Goal: Information Seeking & Learning: Learn about a topic

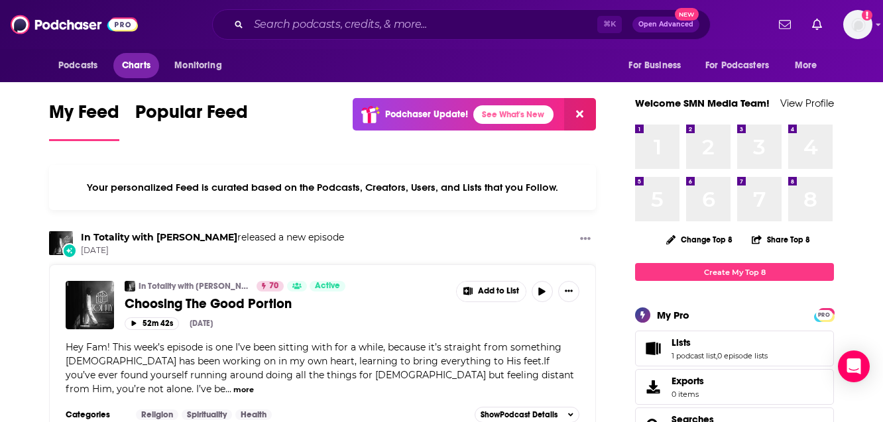
click at [135, 66] on span "Charts" at bounding box center [136, 65] width 29 height 19
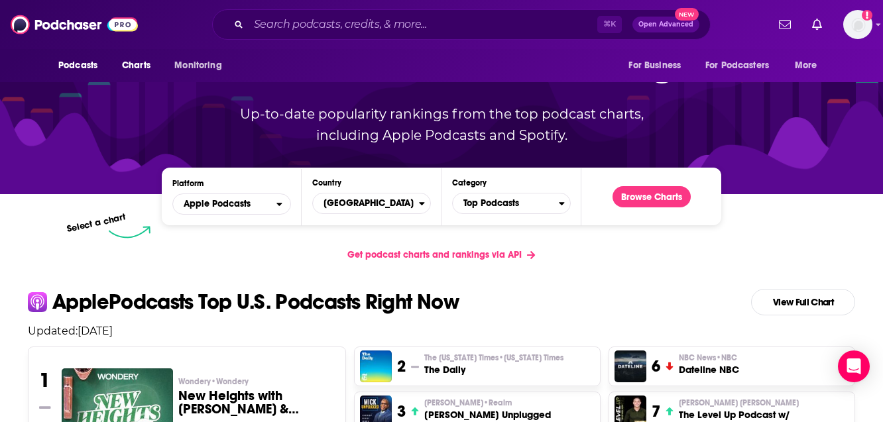
scroll to position [140, 0]
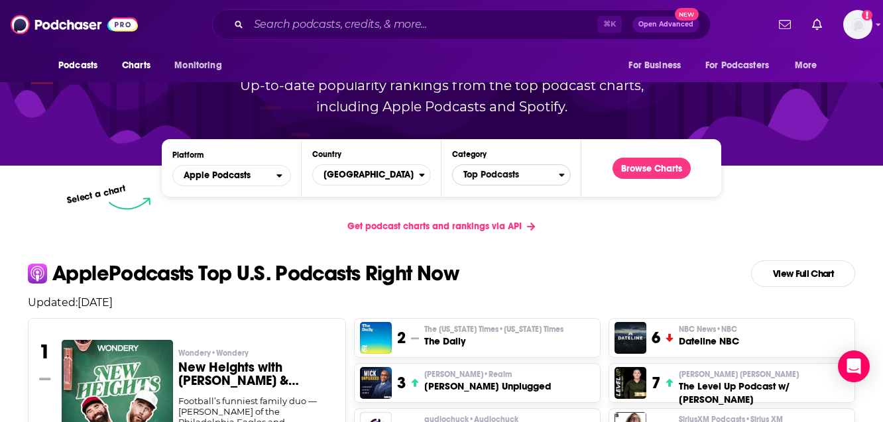
click at [556, 173] on span "Top Podcasts" at bounding box center [506, 175] width 106 height 23
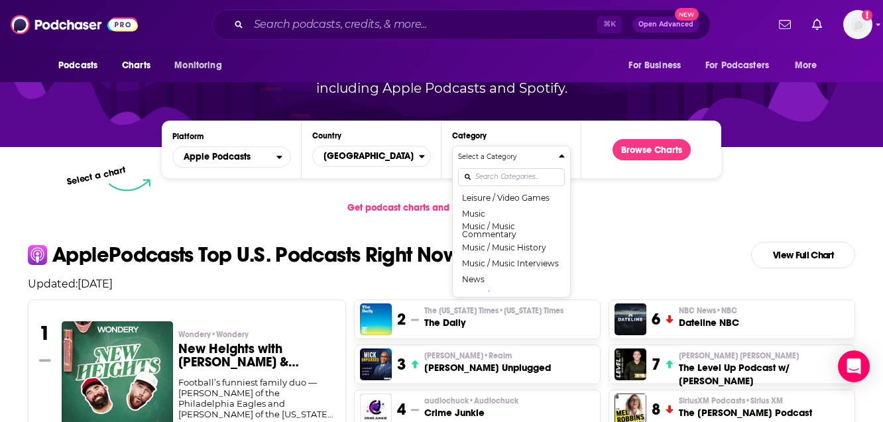
scroll to position [829, 0]
click at [477, 221] on button "Music" at bounding box center [511, 213] width 107 height 16
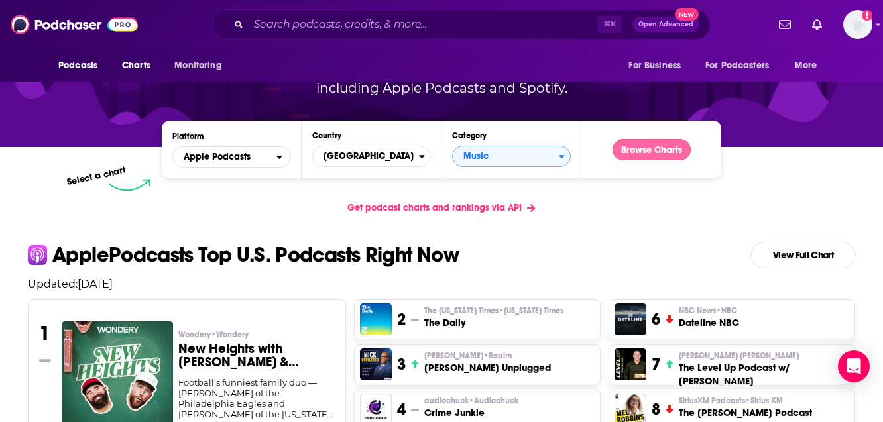
click at [639, 149] on button "Browse Charts" at bounding box center [652, 149] width 78 height 21
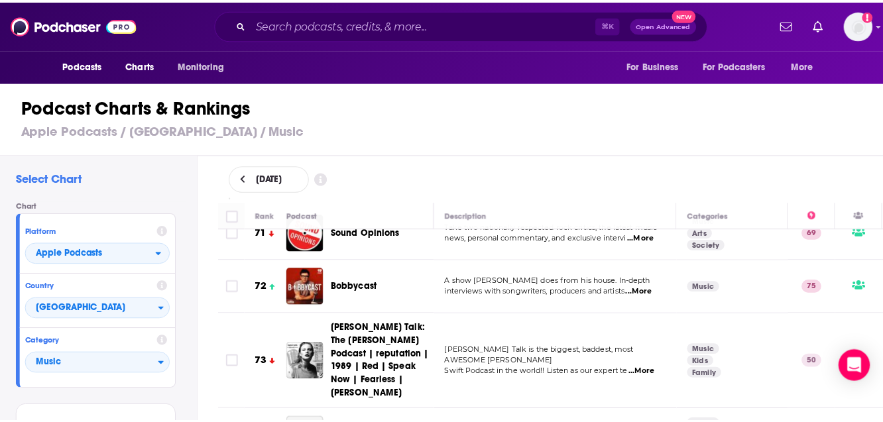
scroll to position [3864, 0]
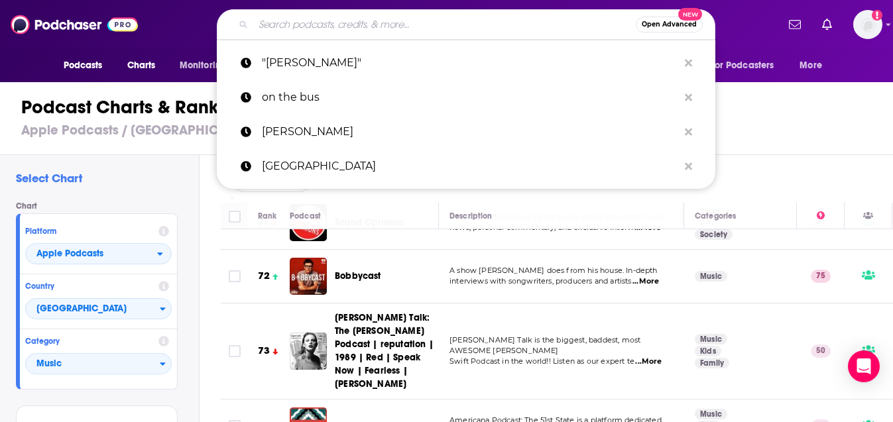
click at [428, 29] on input "Search podcasts, credits, & more..." at bounding box center [444, 24] width 383 height 21
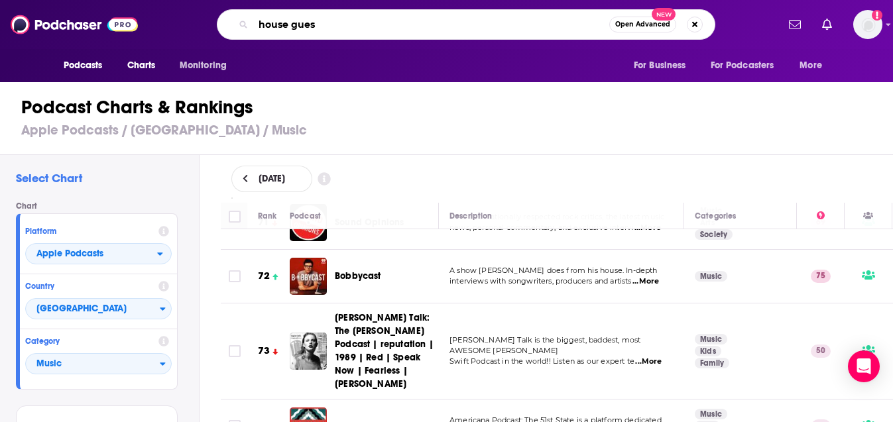
type input "house guest"
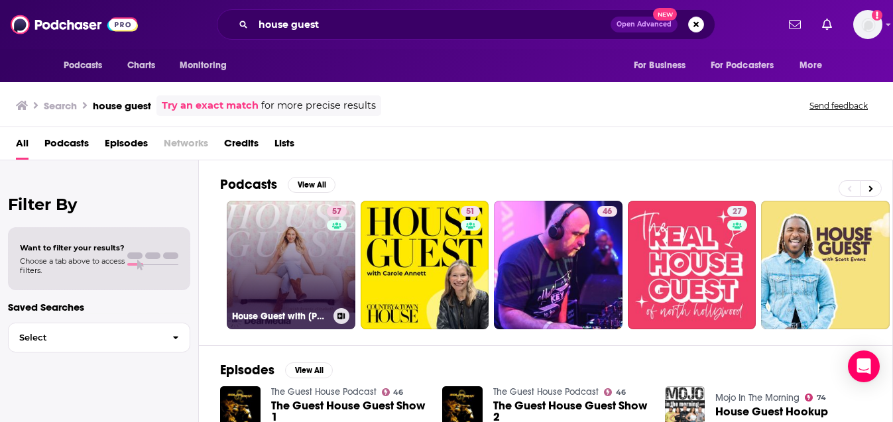
click at [277, 222] on link "57 House Guest with [PERSON_NAME]" at bounding box center [291, 265] width 129 height 129
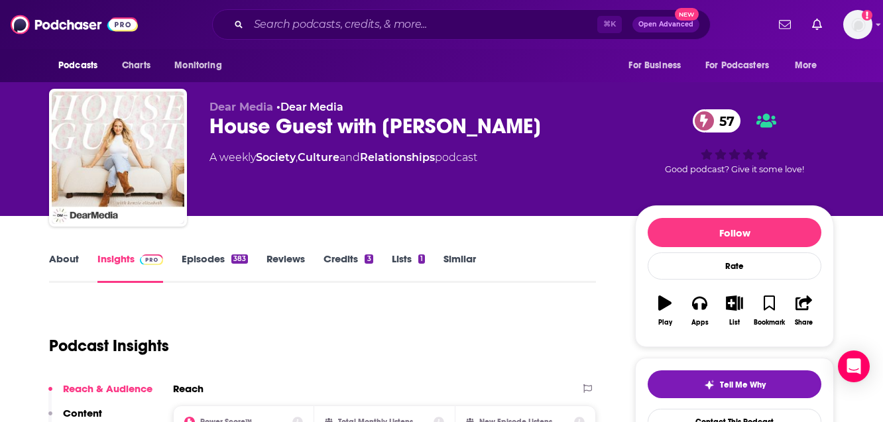
click at [357, 260] on link "Credits 3" at bounding box center [348, 268] width 49 height 31
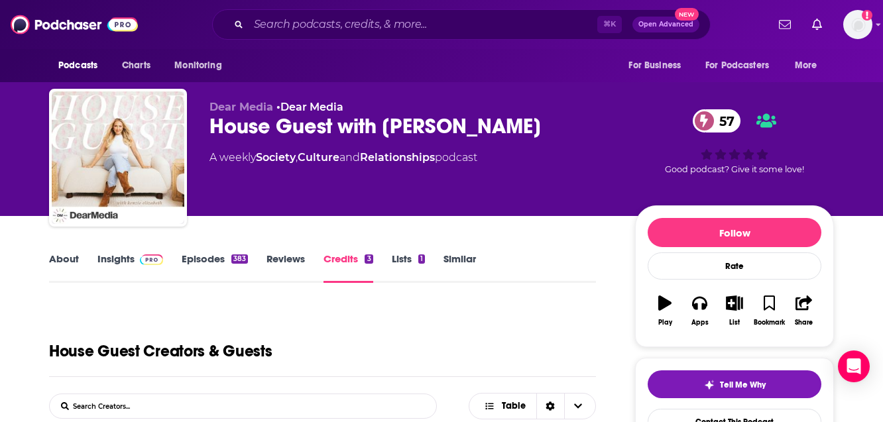
click at [127, 263] on link "Insights" at bounding box center [130, 268] width 66 height 31
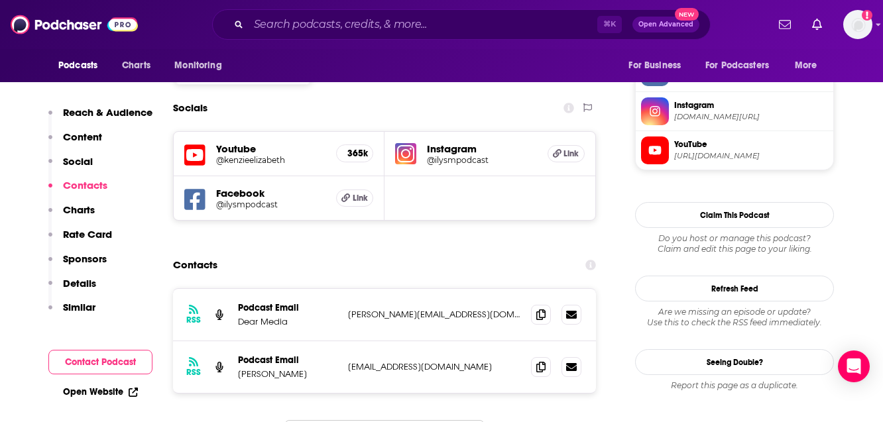
scroll to position [1186, 0]
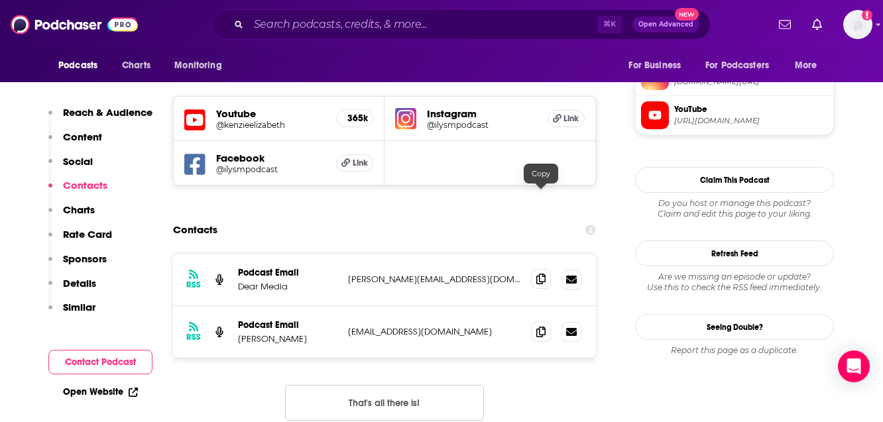
click at [542, 274] on icon at bounding box center [540, 279] width 9 height 11
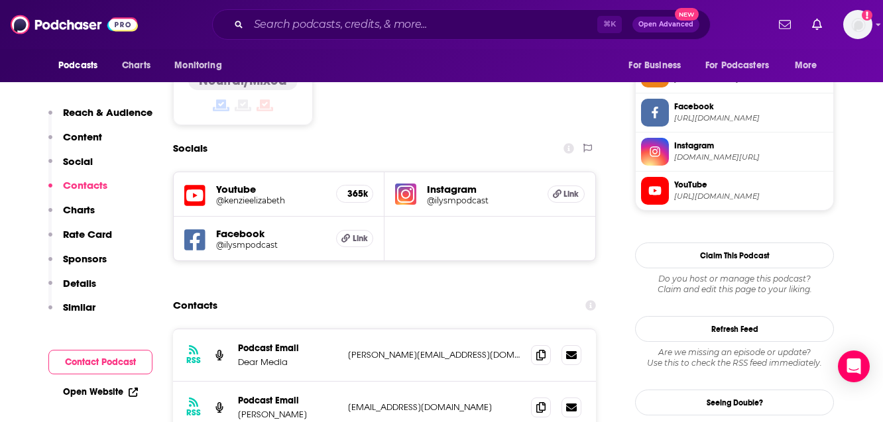
scroll to position [1136, 0]
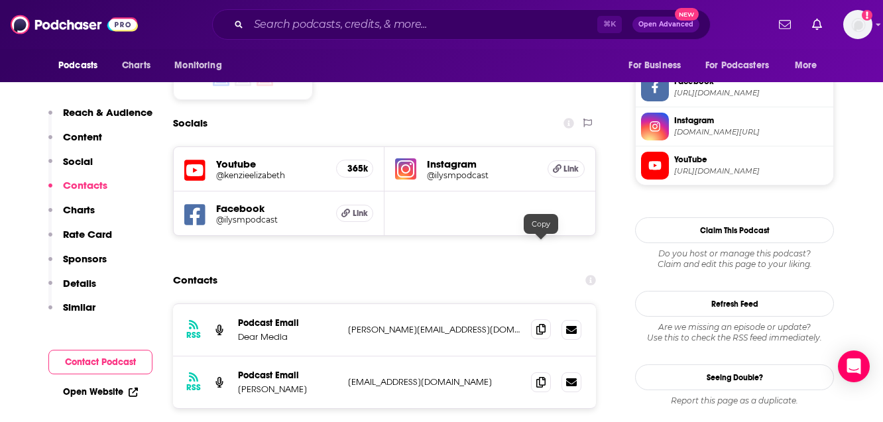
click at [538, 324] on icon at bounding box center [540, 329] width 9 height 11
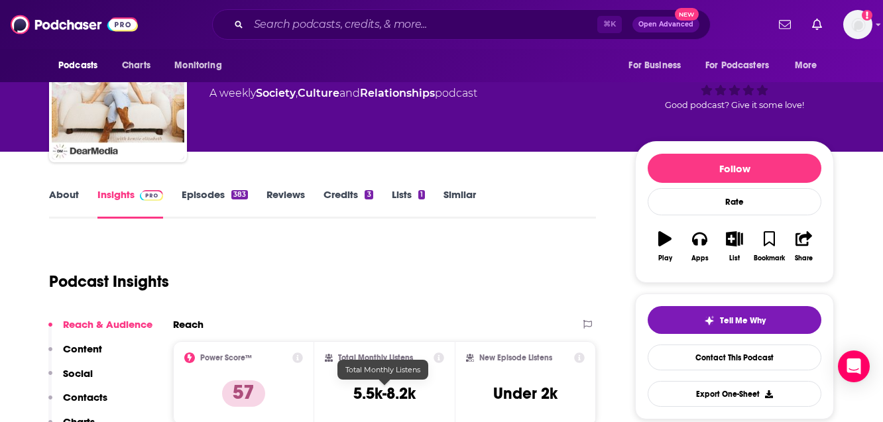
scroll to position [0, 0]
